Goal: Use online tool/utility: Utilize a website feature to perform a specific function

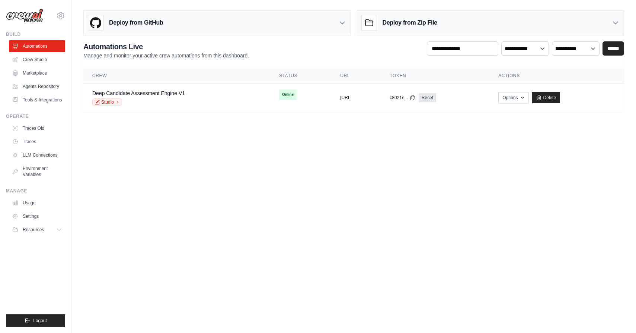
click at [244, 181] on body "[EMAIL_ADDRESS][DOMAIN_NAME] Settings Build Automations Resources Blog" at bounding box center [318, 166] width 636 height 333
click at [152, 90] on link "Deep Candidate Assessment Engine V1" at bounding box center [138, 93] width 93 height 6
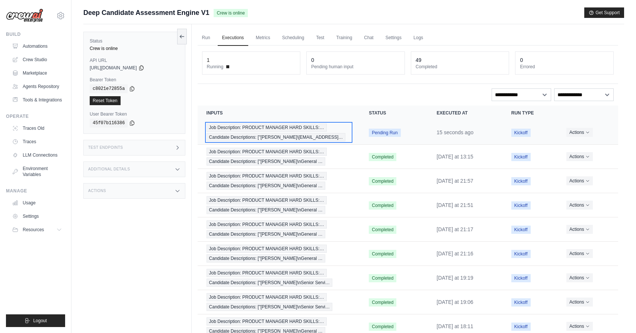
click at [290, 131] on span "Job Description: PRODUCT MANAGER HARD SKILLS:…" at bounding box center [267, 127] width 120 height 8
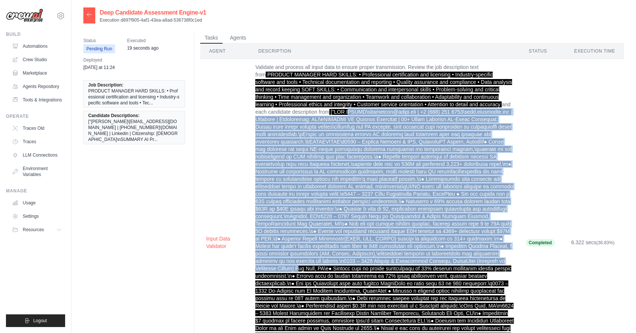
drag, startPoint x: 340, startPoint y: 115, endPoint x: 333, endPoint y: 268, distance: 153.6
click at [333, 268] on td "Validate and process all input data to ensure proper transmission. Review the j…" at bounding box center [384, 242] width 271 height 367
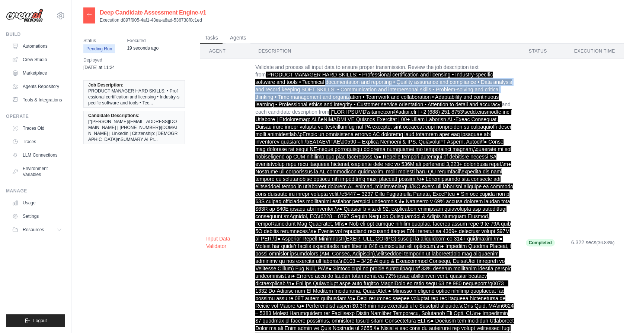
drag, startPoint x: 303, startPoint y: 83, endPoint x: 315, endPoint y: 99, distance: 20.6
click at [315, 99] on td "Validate and process all input data to ensure proper transmission. Review the j…" at bounding box center [384, 242] width 271 height 367
click at [315, 99] on span "PRODUCT MANAGER HARD SKILLS: • Professional certification and licensing • Indus…" at bounding box center [383, 89] width 257 height 36
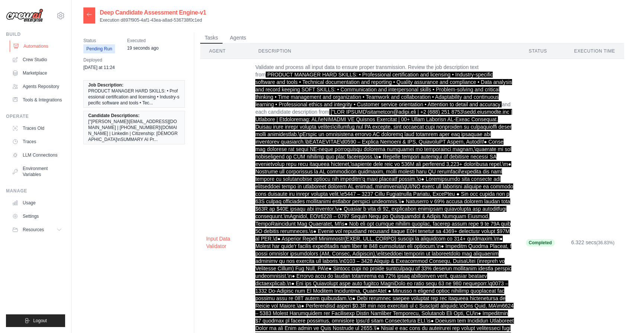
click at [35, 44] on link "Automations" at bounding box center [38, 46] width 56 height 12
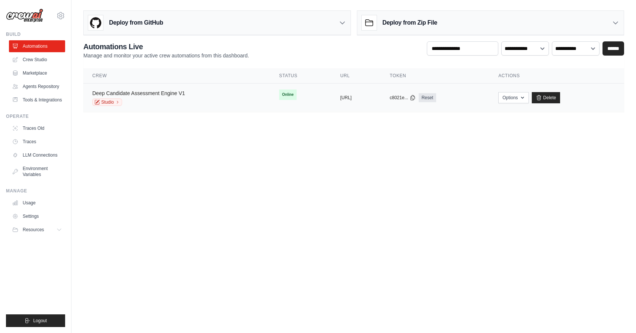
click at [174, 94] on link "Deep Candidate Assessment Engine V1" at bounding box center [138, 93] width 93 height 6
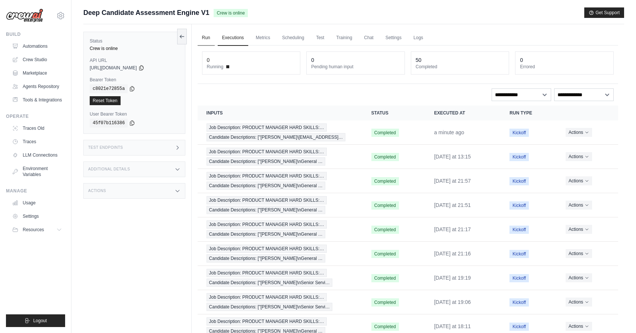
click at [207, 37] on link "Run" at bounding box center [206, 38] width 17 height 16
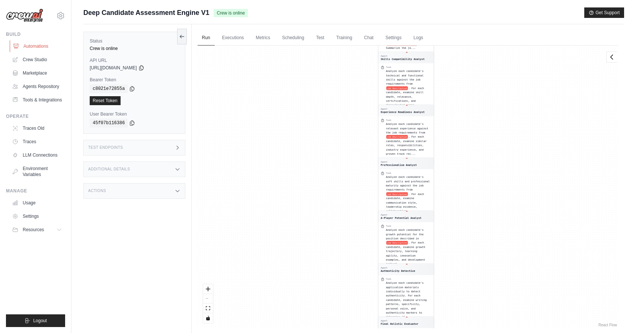
click at [39, 50] on link "Automations" at bounding box center [38, 46] width 56 height 12
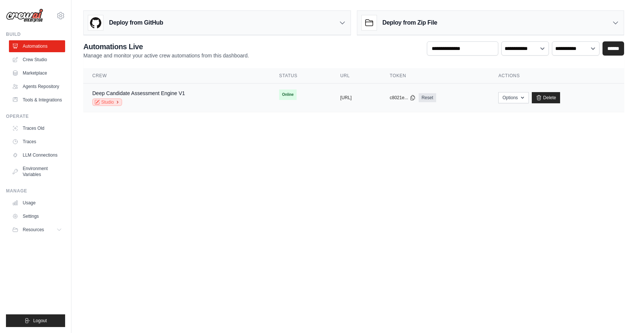
click at [108, 102] on link "Studio" at bounding box center [107, 101] width 30 height 7
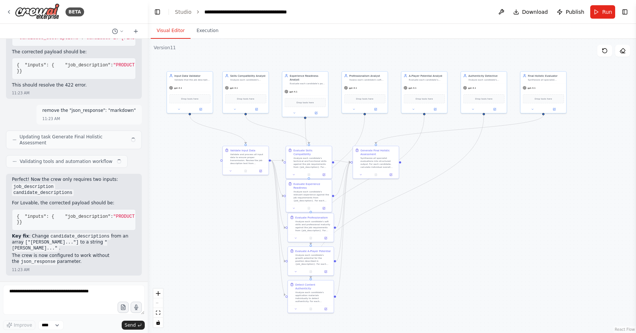
drag, startPoint x: 376, startPoint y: 96, endPoint x: 324, endPoint y: 50, distance: 69.6
click at [324, 50] on div ".deletable-edge-delete-btn { width: 20px; height: 20px; border: 0px solid #ffff…" at bounding box center [392, 186] width 489 height 294
